Goal: Information Seeking & Learning: Learn about a topic

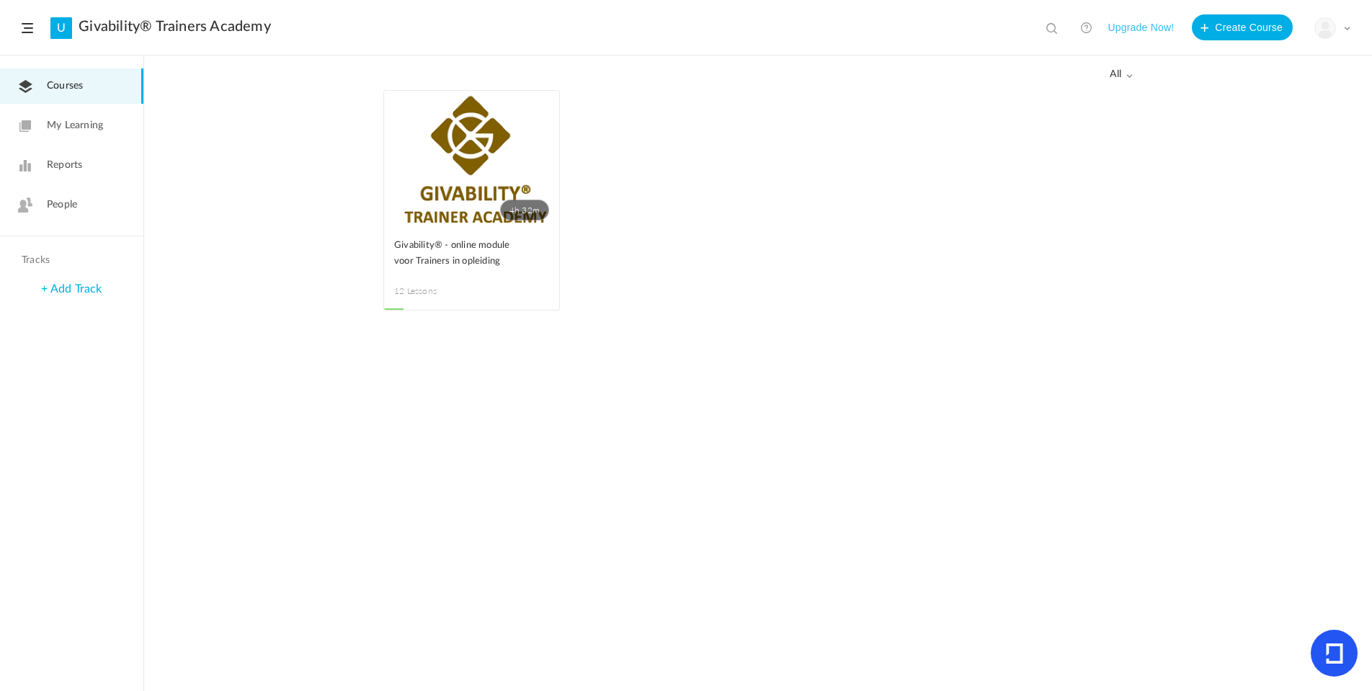
click at [68, 210] on span "People" at bounding box center [62, 204] width 30 height 15
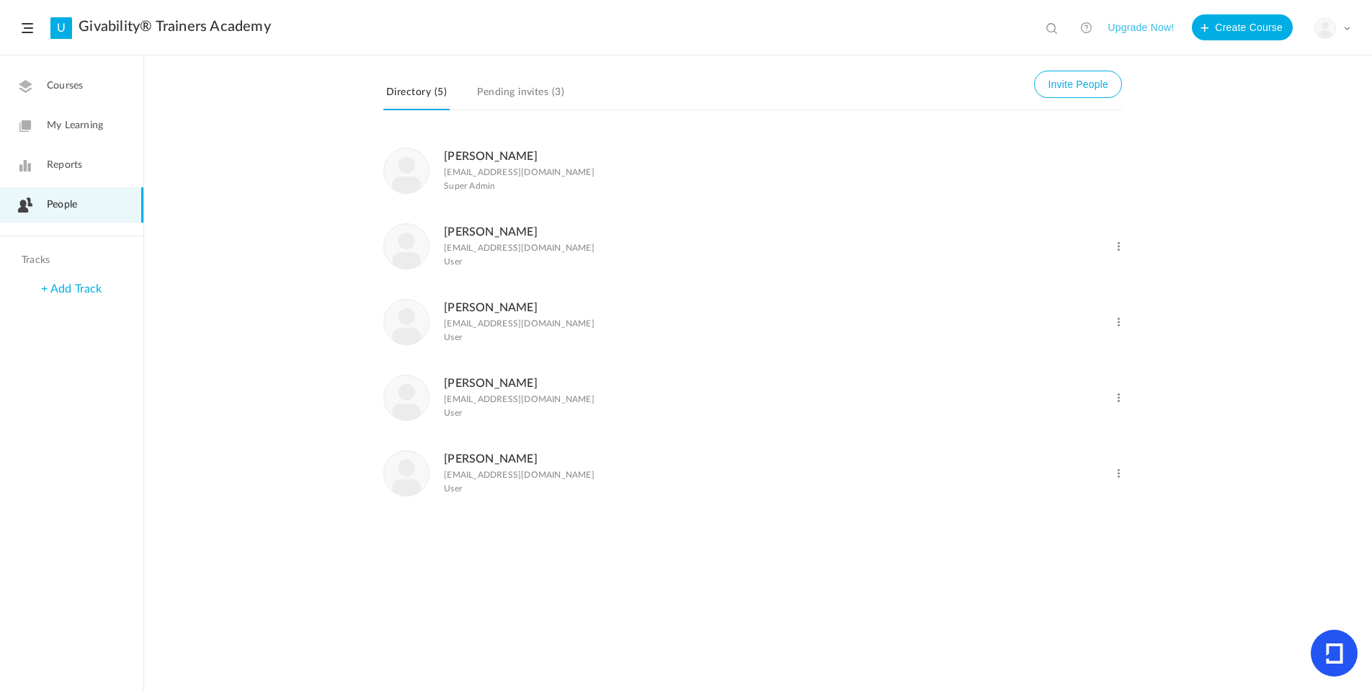
click at [495, 244] on figcaption "Lidwien Hoogeveen hoogeveenlidwien@hotmail.com User" at bounding box center [519, 246] width 151 height 47
click at [498, 237] on link "Lidwien Hoogeveen" at bounding box center [491, 232] width 94 height 12
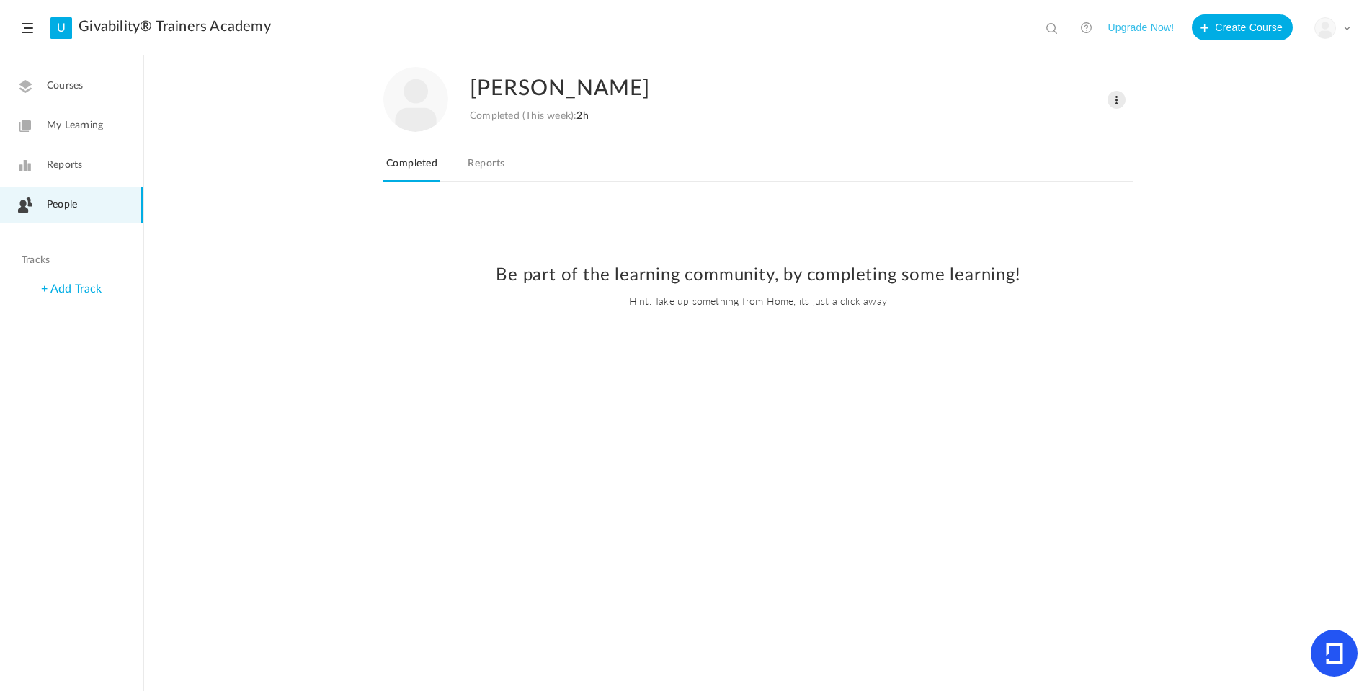
click at [488, 161] on link "Reports" at bounding box center [486, 167] width 43 height 27
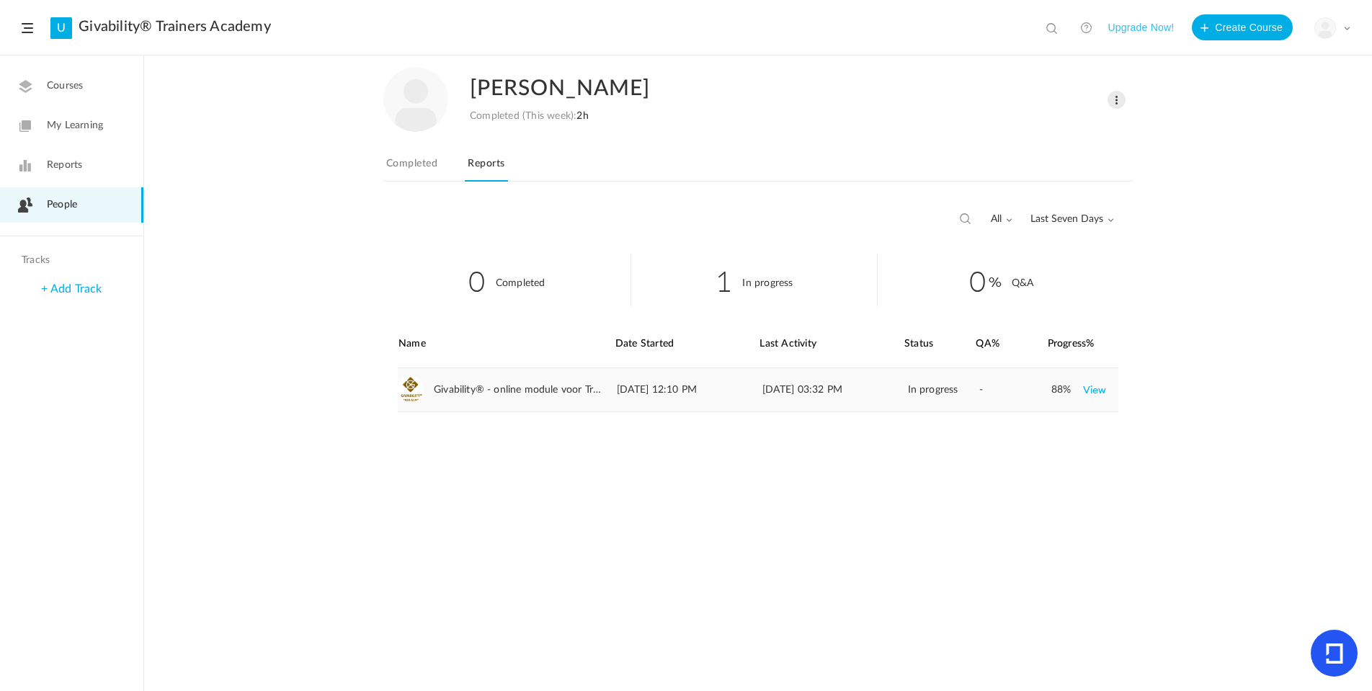
click at [1094, 390] on link "View" at bounding box center [1095, 390] width 24 height 26
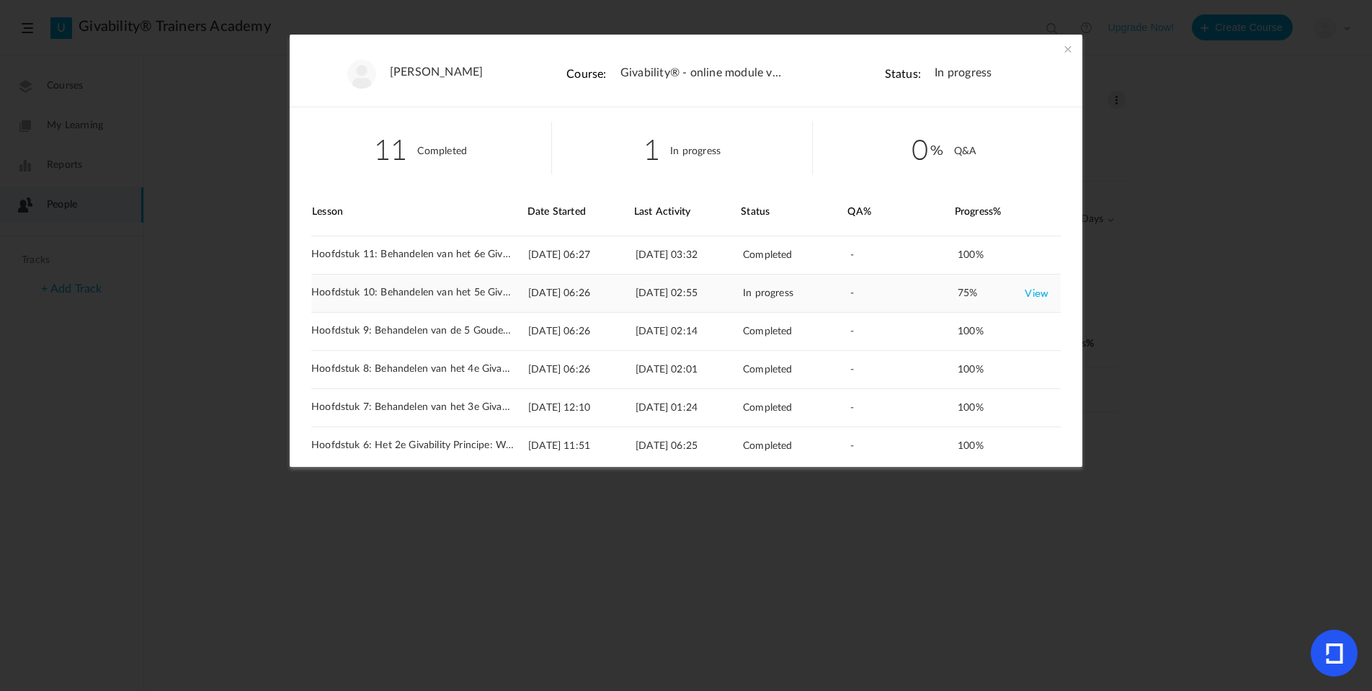
click at [1034, 292] on link "View" at bounding box center [1037, 293] width 24 height 26
click at [1067, 47] on span at bounding box center [1066, 49] width 14 height 14
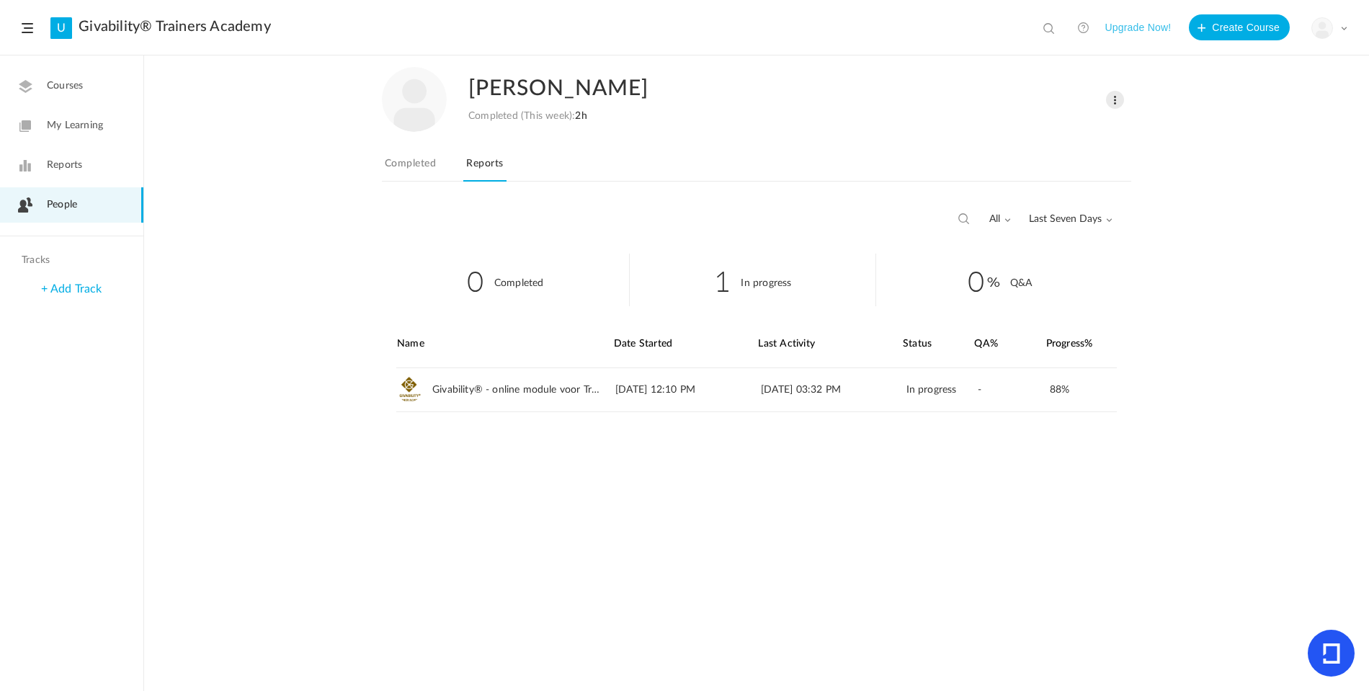
click at [56, 217] on link "People" at bounding box center [71, 204] width 143 height 35
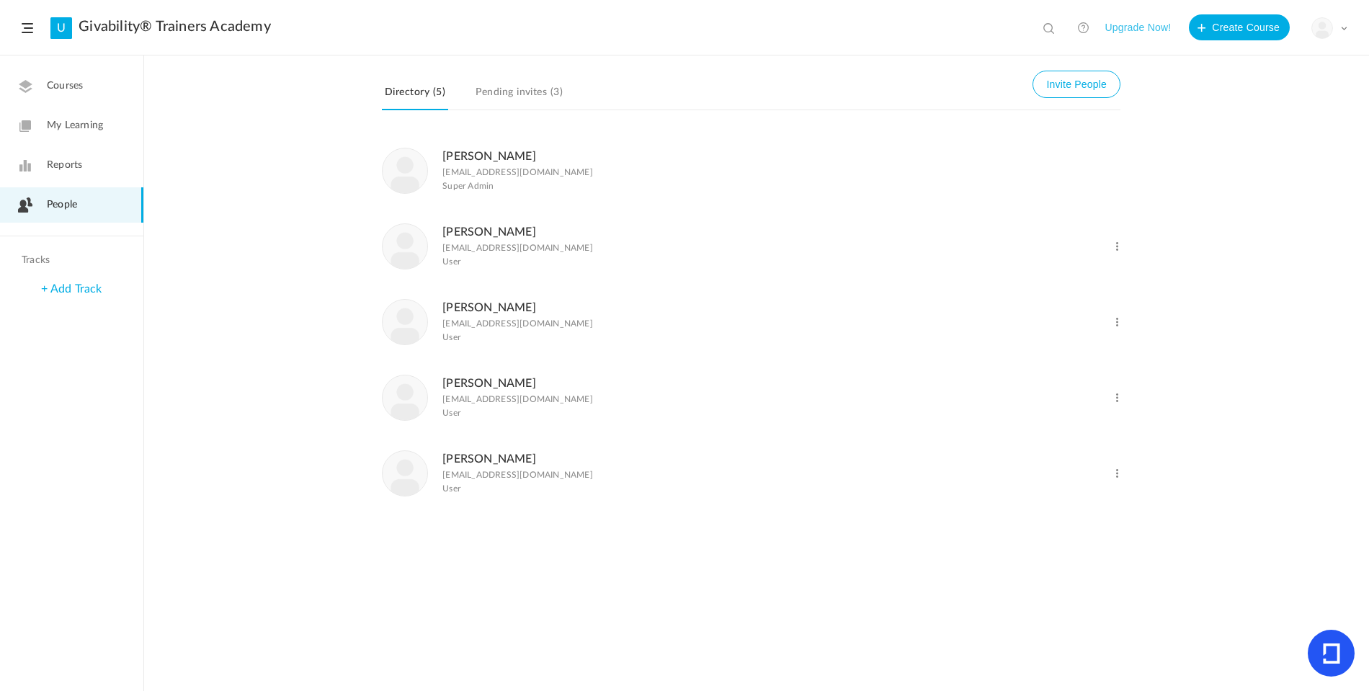
click at [485, 388] on link "Noortje de Vries" at bounding box center [490, 384] width 94 height 12
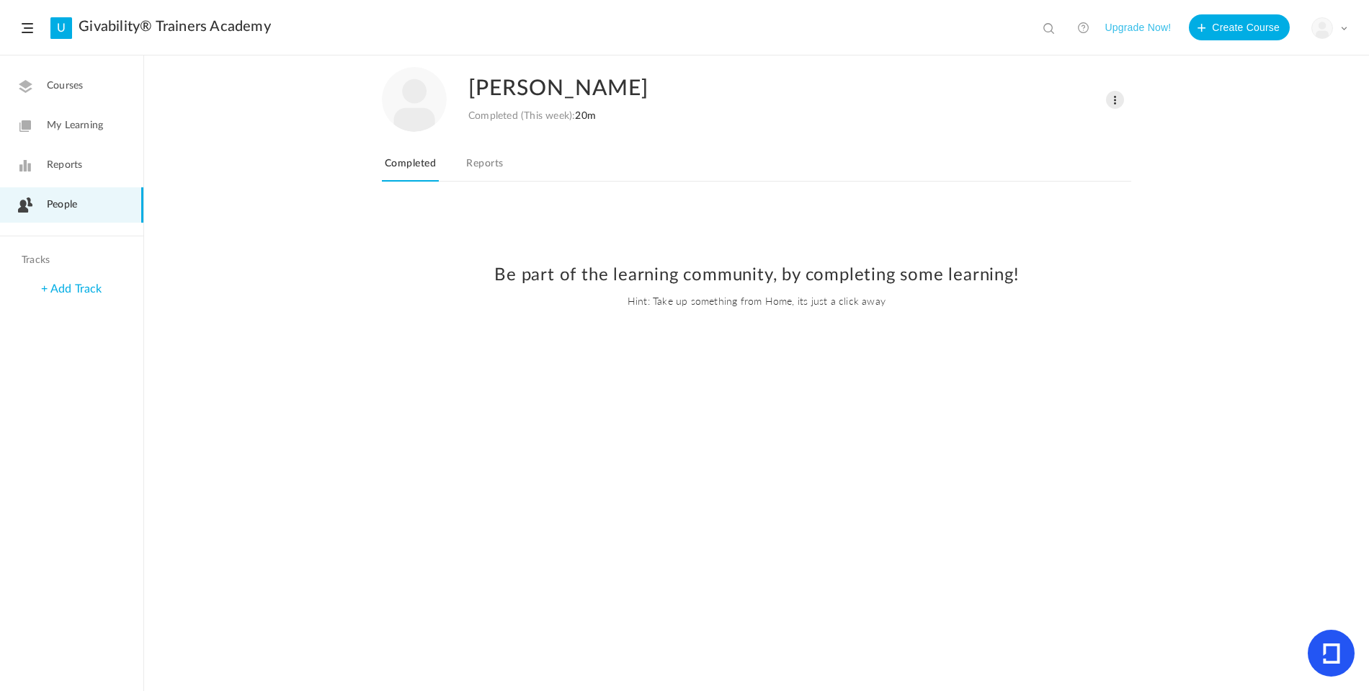
click at [473, 165] on link "Reports" at bounding box center [484, 167] width 43 height 27
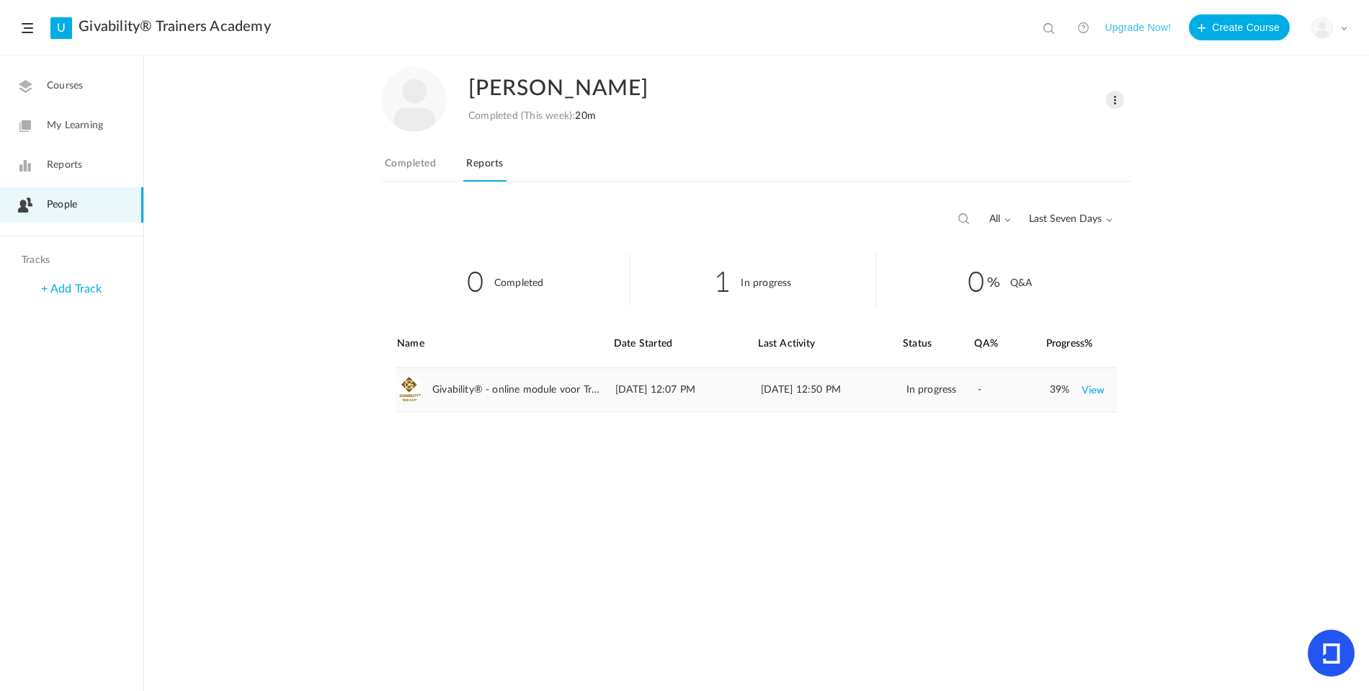
click at [1106, 383] on div "39% View" at bounding box center [1083, 389] width 66 height 43
click at [1092, 389] on link "View" at bounding box center [1094, 390] width 24 height 26
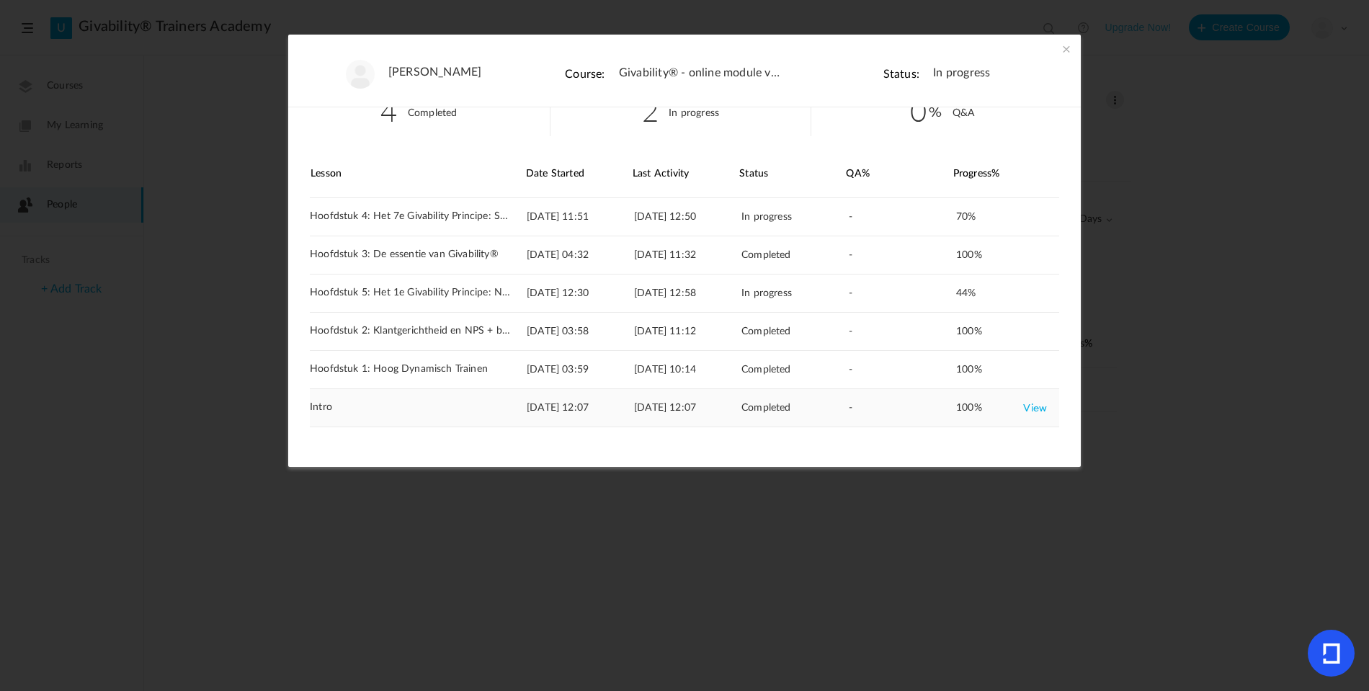
scroll to position [38, 0]
click at [1031, 330] on link "View" at bounding box center [1035, 332] width 24 height 26
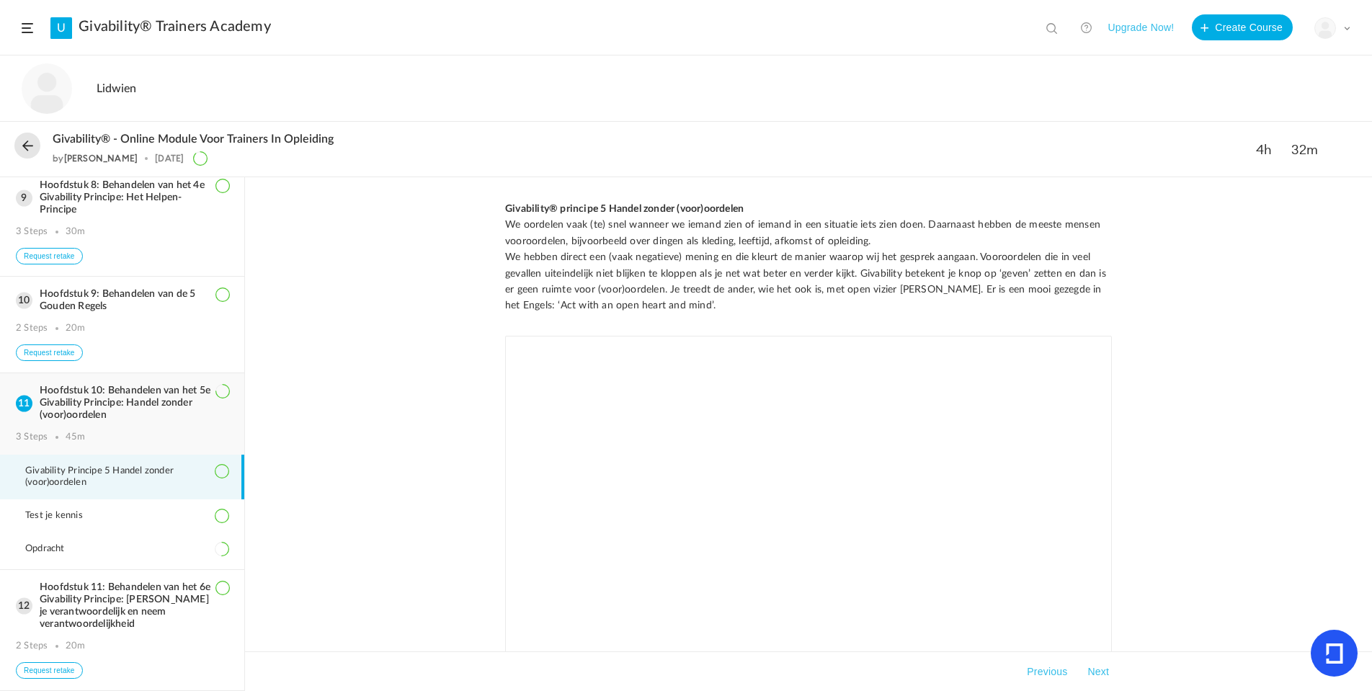
scroll to position [832, 0]
click at [51, 545] on span "Opdracht" at bounding box center [54, 549] width 58 height 12
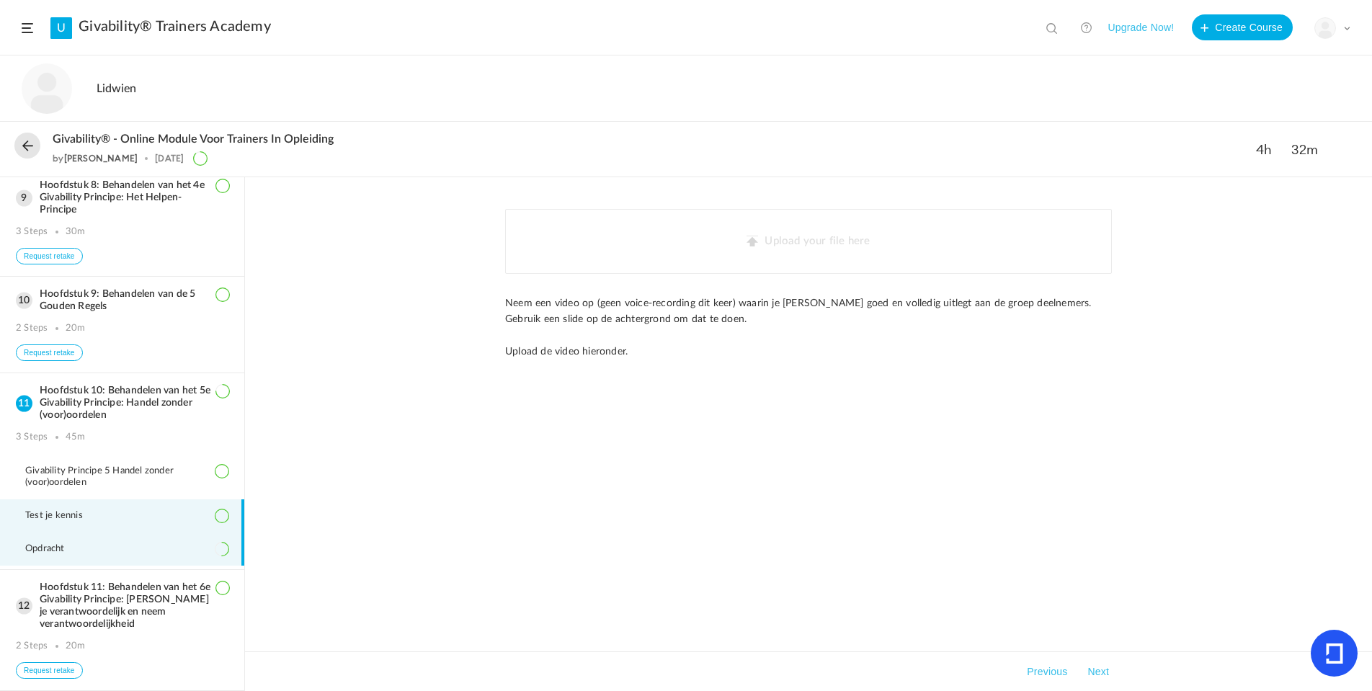
click at [162, 512] on li "Test je kennis" at bounding box center [122, 515] width 244 height 33
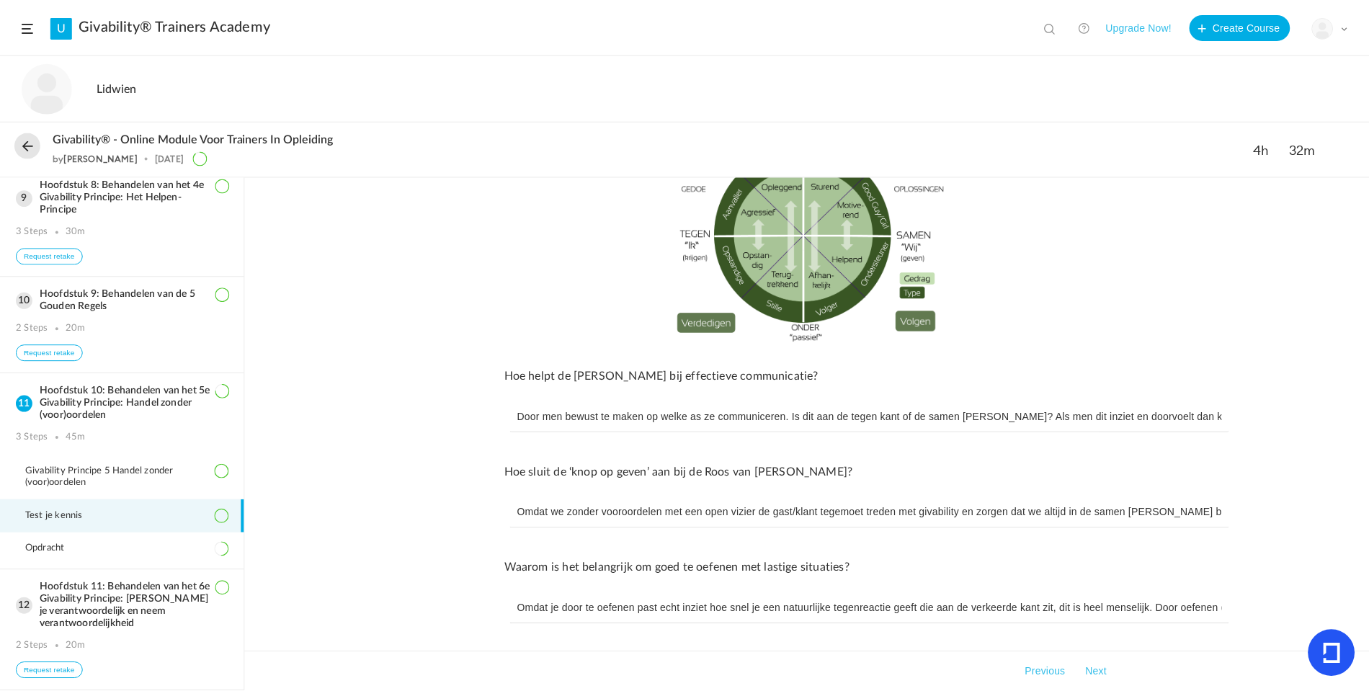
scroll to position [704, 0]
click at [40, 546] on span "Opdracht" at bounding box center [54, 549] width 58 height 12
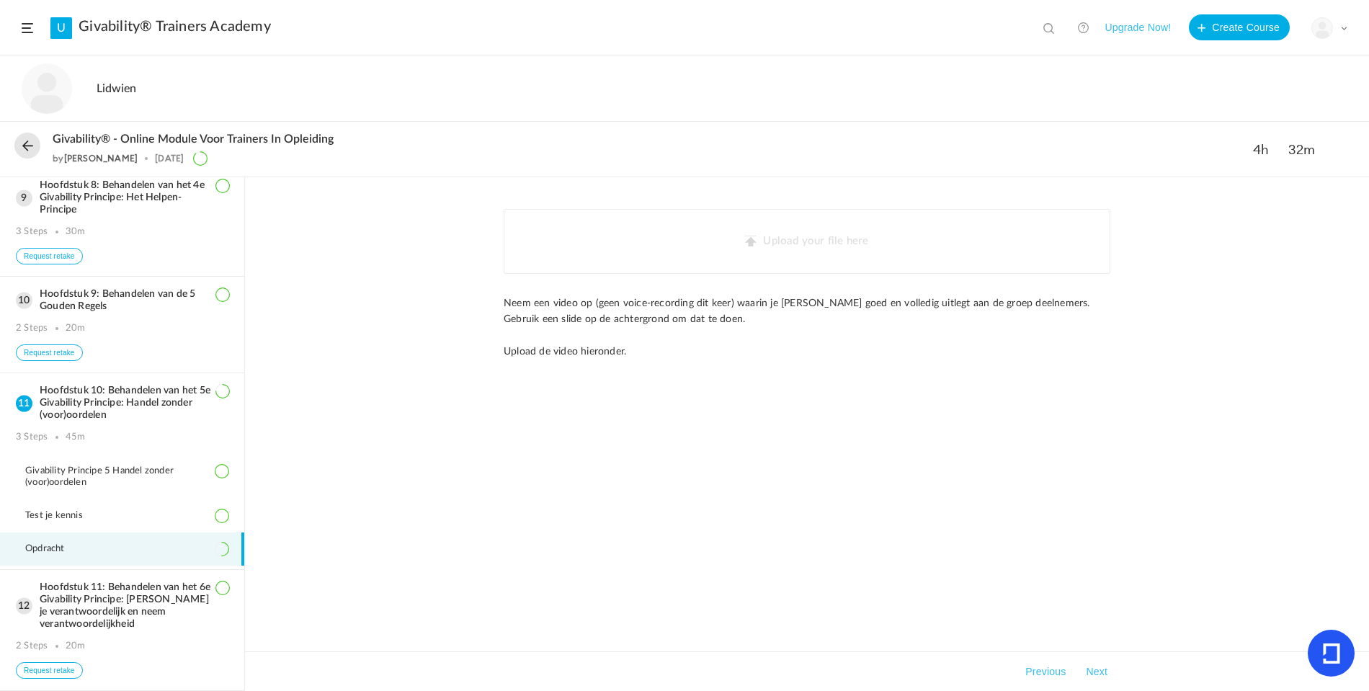
click at [26, 143] on button at bounding box center [27, 146] width 26 height 26
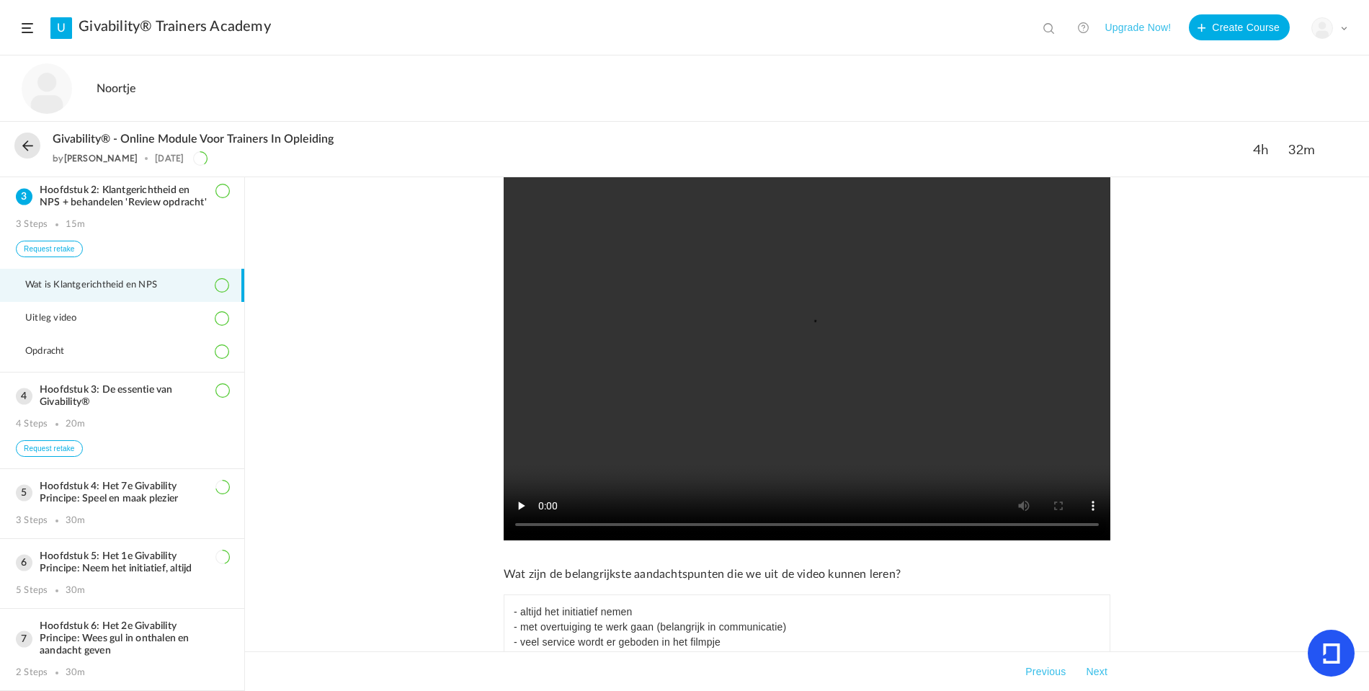
scroll to position [350, 0]
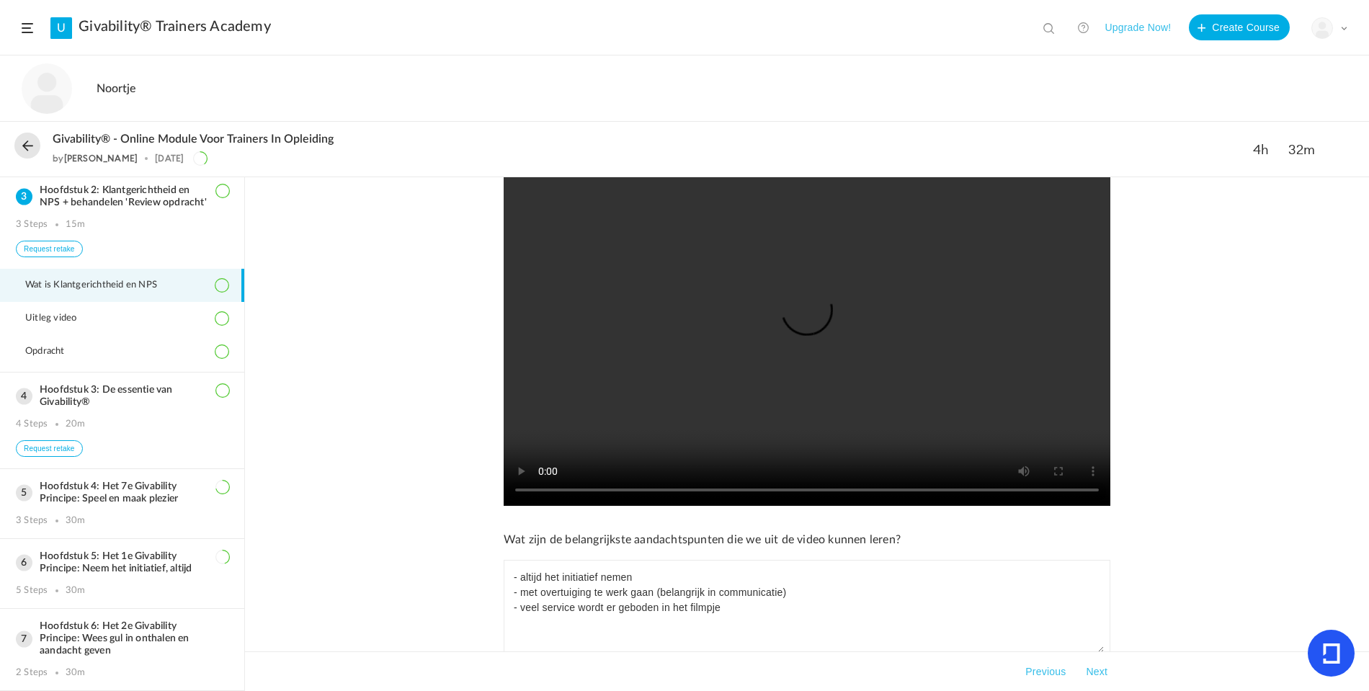
click at [800, 337] on video at bounding box center [807, 318] width 607 height 375
click at [803, 327] on video at bounding box center [807, 318] width 607 height 375
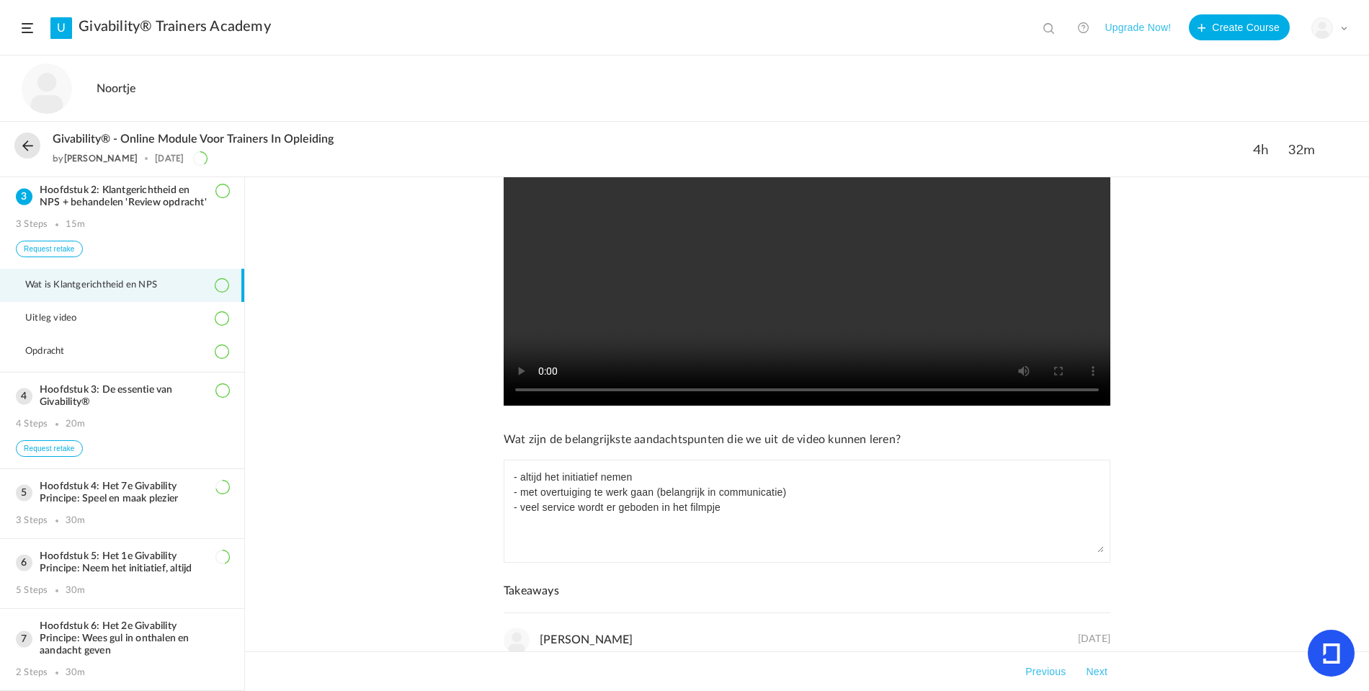
scroll to position [471, 0]
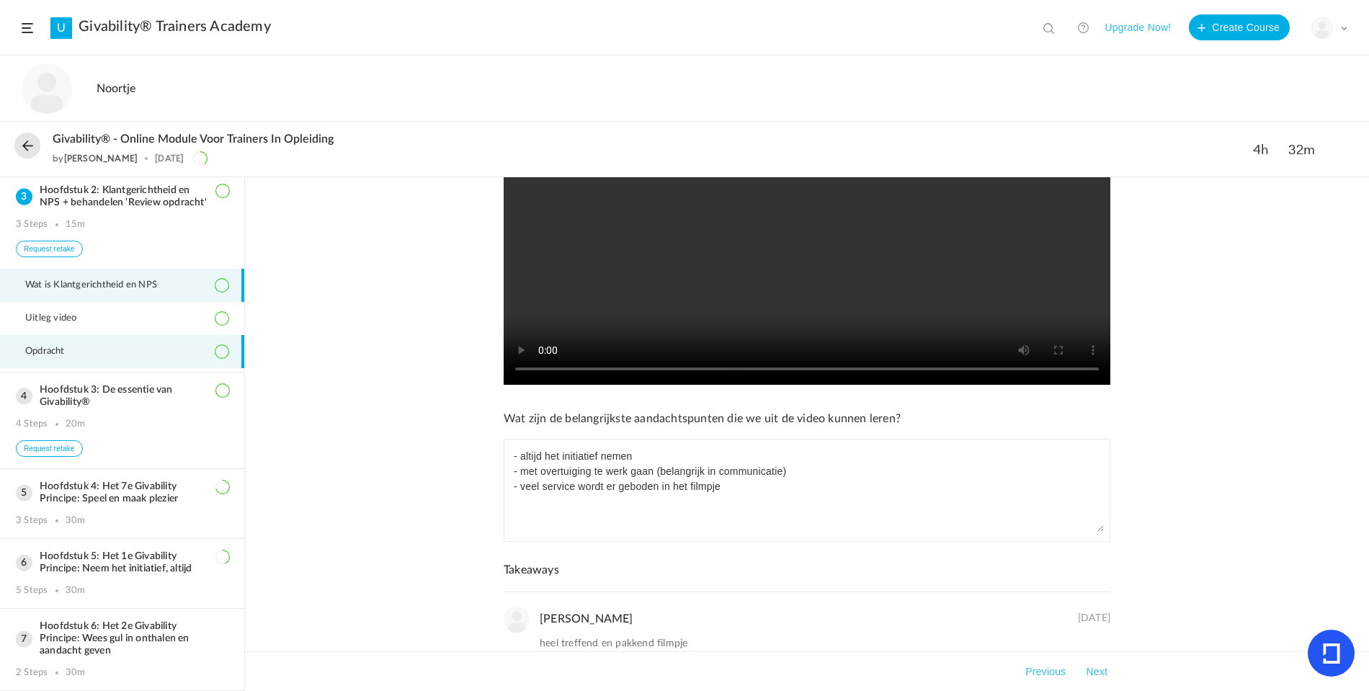
click at [37, 357] on span "Opdracht" at bounding box center [54, 352] width 58 height 12
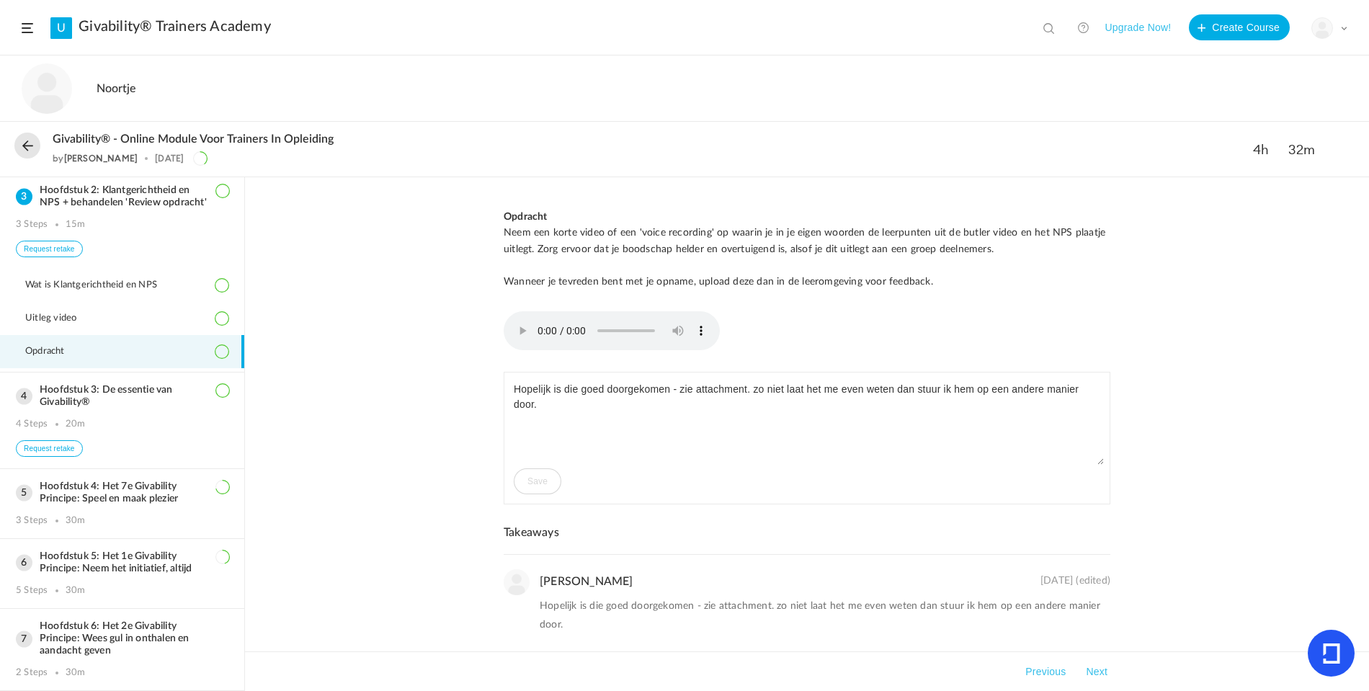
click at [512, 322] on audio at bounding box center [612, 330] width 216 height 39
click at [515, 321] on audio at bounding box center [612, 330] width 216 height 39
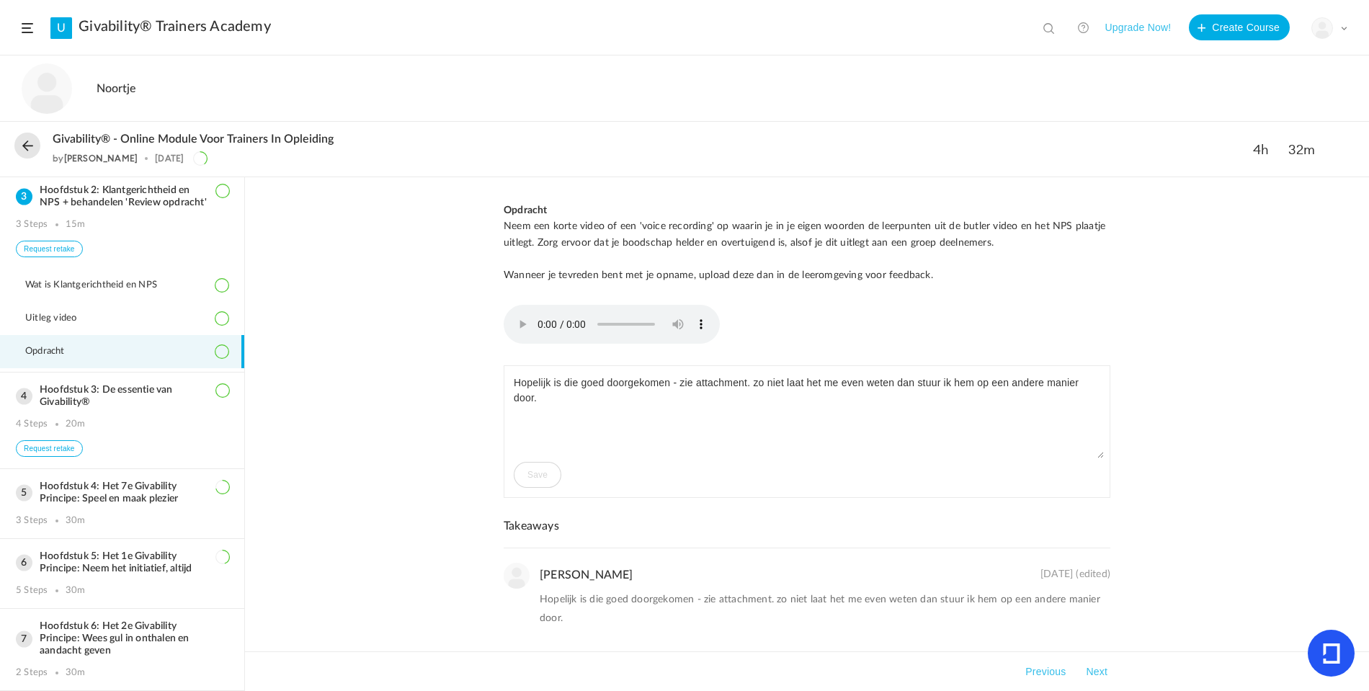
scroll to position [8, 0]
click at [513, 316] on audio at bounding box center [612, 322] width 216 height 39
click at [515, 314] on audio at bounding box center [612, 322] width 216 height 39
drag, startPoint x: 535, startPoint y: 316, endPoint x: 569, endPoint y: 316, distance: 33.9
click at [569, 316] on audio at bounding box center [612, 322] width 216 height 39
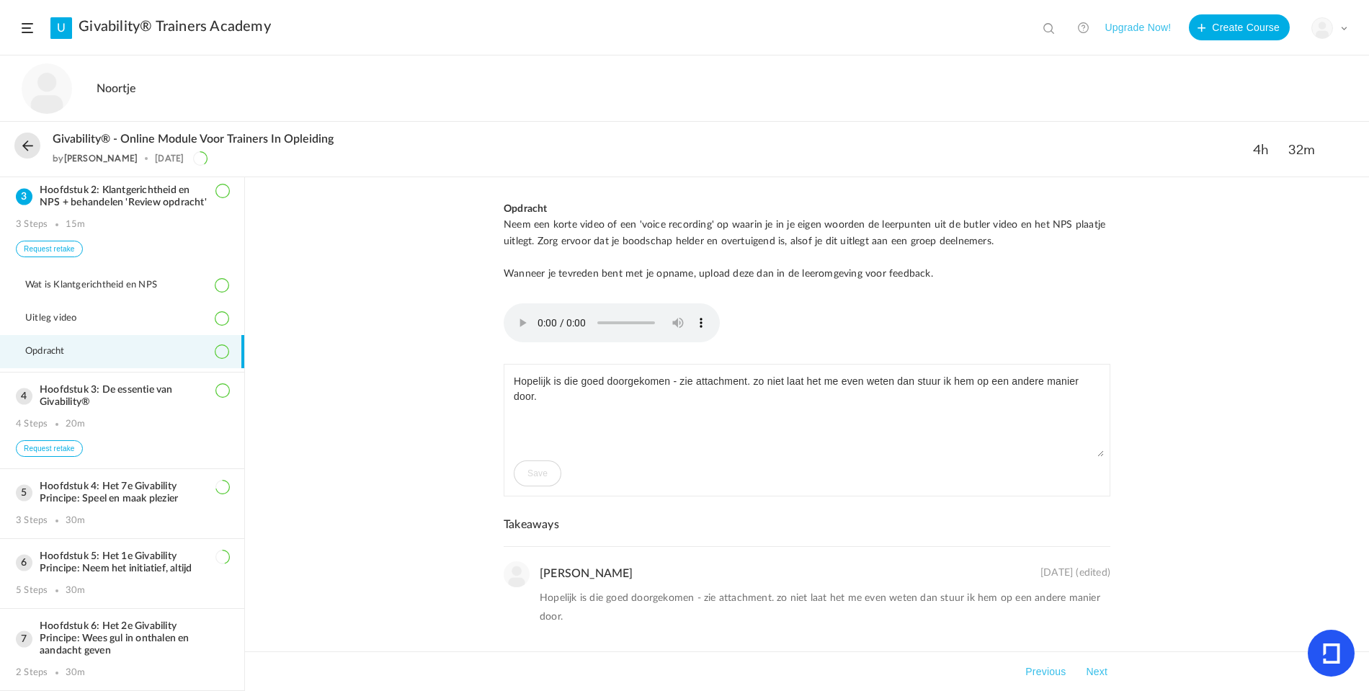
click at [517, 316] on audio at bounding box center [612, 322] width 216 height 39
drag, startPoint x: 567, startPoint y: 315, endPoint x: 510, endPoint y: 316, distance: 57.0
click at [512, 316] on audio at bounding box center [612, 322] width 216 height 39
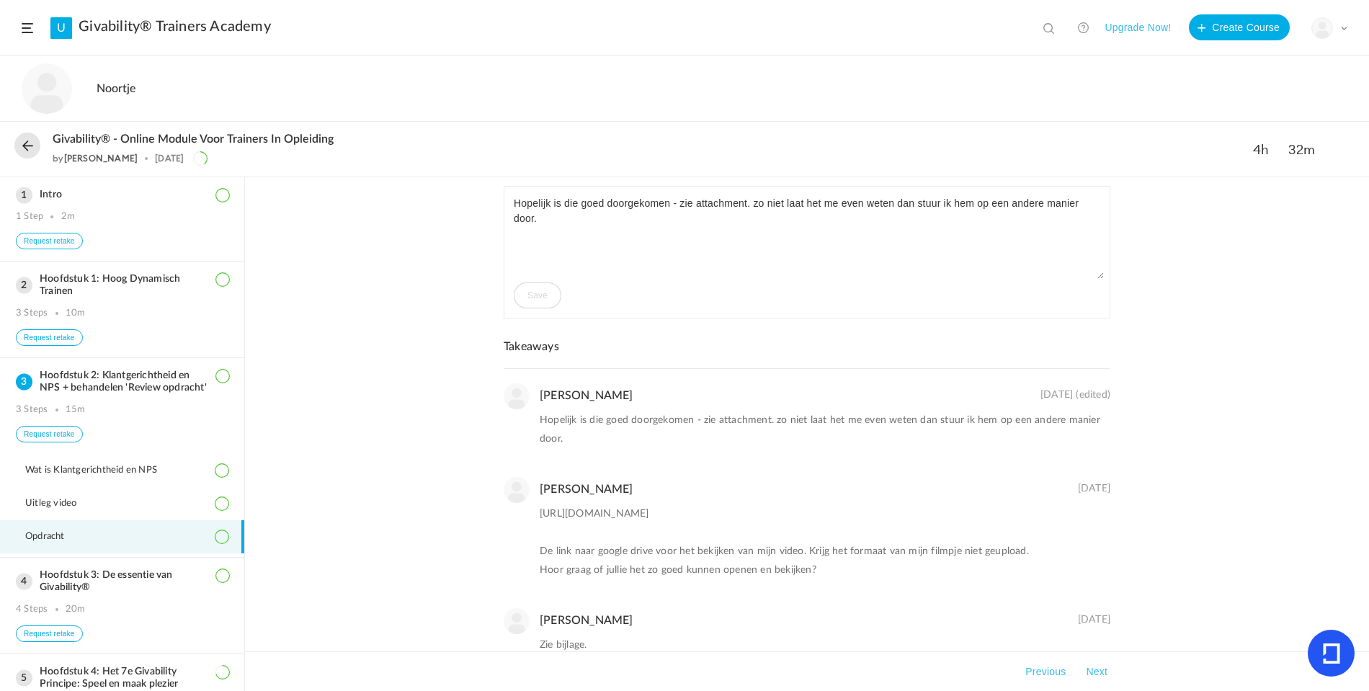
scroll to position [0, 0]
